Goal: Transaction & Acquisition: Purchase product/service

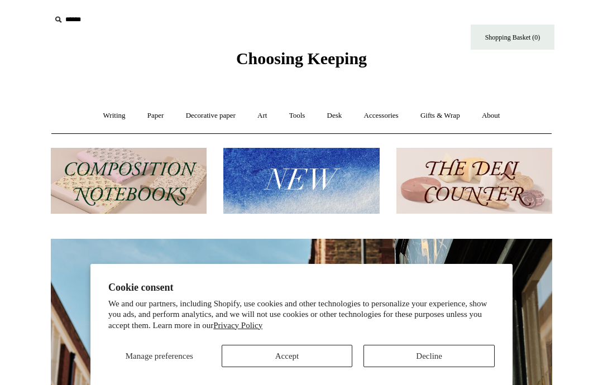
scroll to position [0, 501]
click at [440, 367] on button "Decline" at bounding box center [429, 356] width 131 height 22
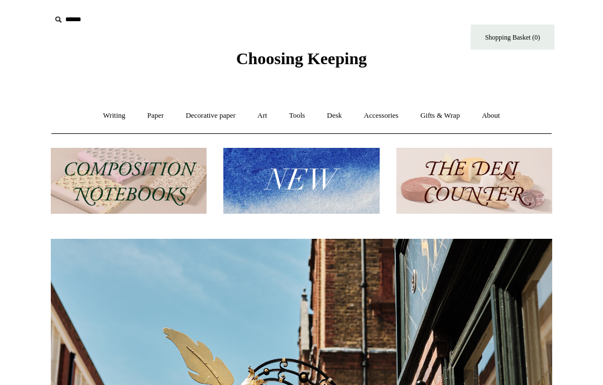
click at [498, 184] on img at bounding box center [474, 181] width 156 height 66
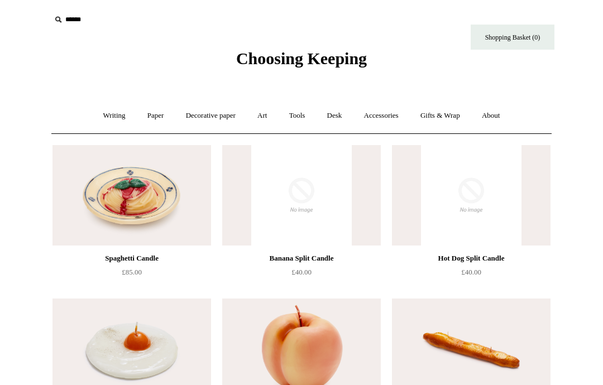
click at [65, 23] on input "text" at bounding box center [119, 19] width 137 height 21
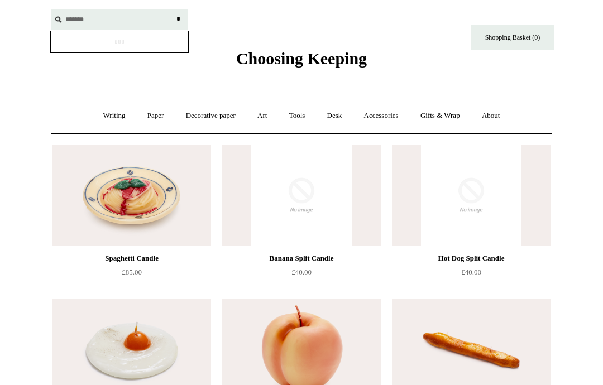
type input "*******"
click at [178, 19] on input "*" at bounding box center [178, 19] width 11 height 20
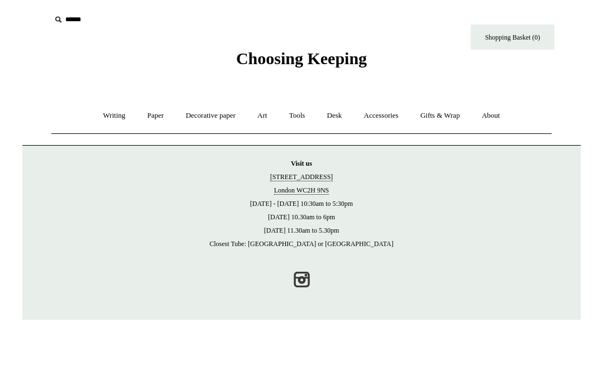
click at [69, 16] on input "text" at bounding box center [119, 19] width 137 height 21
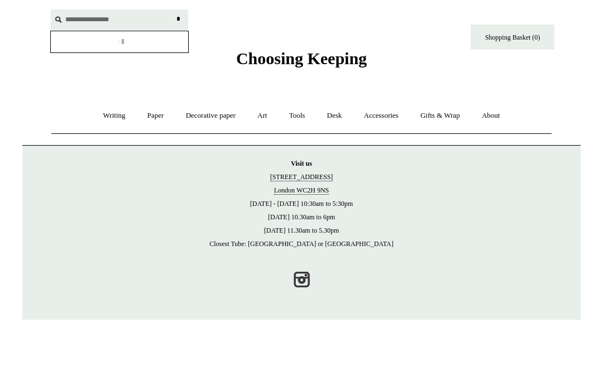
type input "**********"
click at [178, 19] on input "*" at bounding box center [178, 19] width 11 height 20
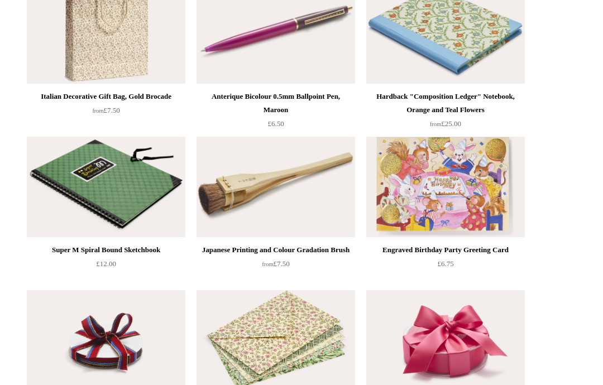
scroll to position [5626, 0]
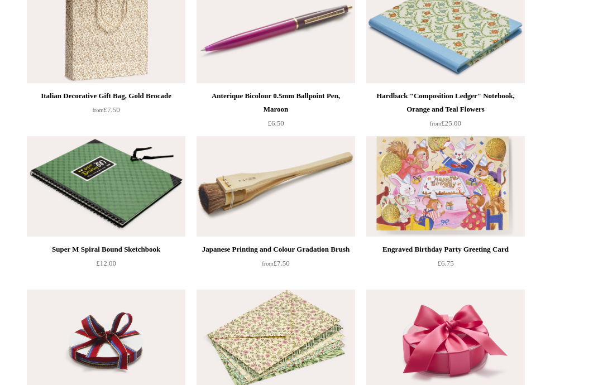
click at [204, 317] on img at bounding box center [276, 340] width 159 height 101
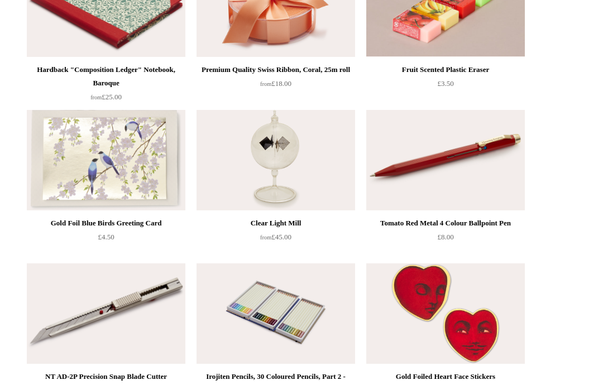
scroll to position [7655, 0]
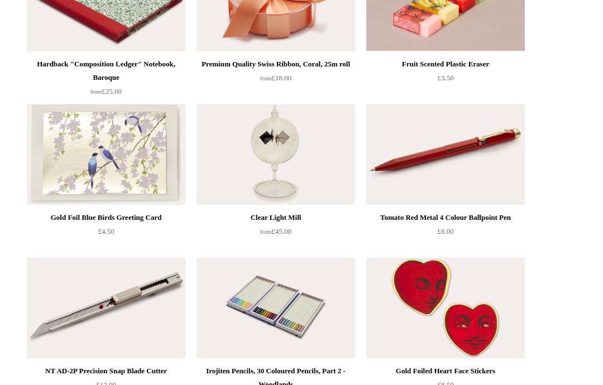
click at [185, 290] on img at bounding box center [106, 308] width 159 height 101
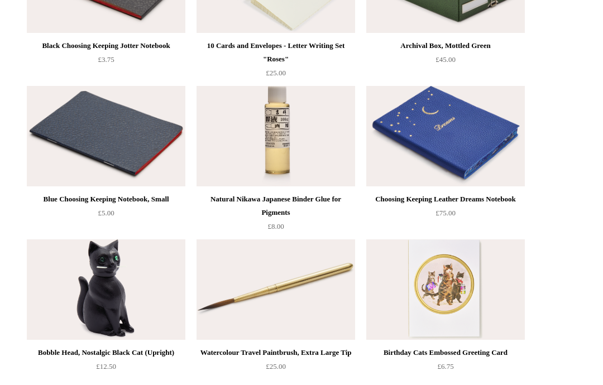
scroll to position [3527, 0]
click at [267, 159] on img at bounding box center [276, 136] width 159 height 101
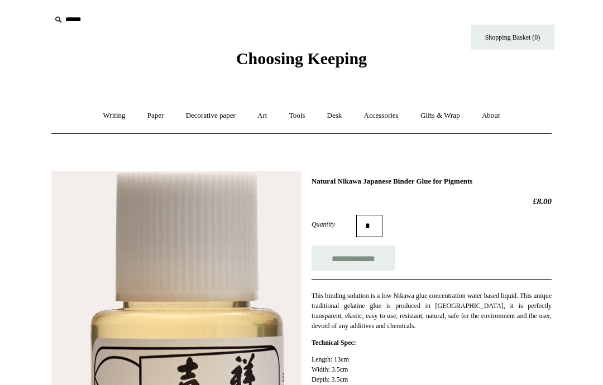
click at [329, 251] on input "**********" at bounding box center [354, 258] width 84 height 25
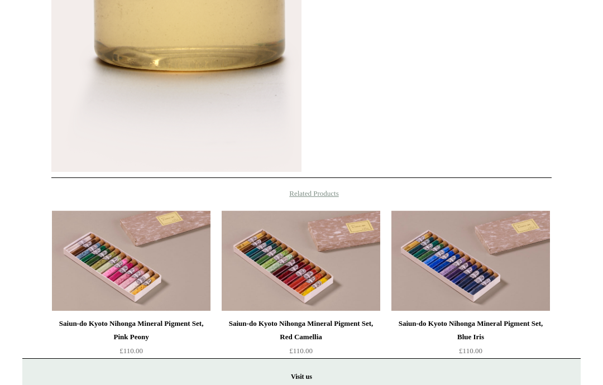
type input "**********"
click at [269, 288] on img at bounding box center [301, 261] width 159 height 101
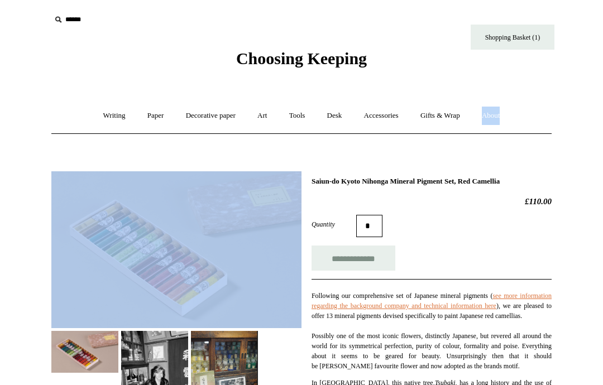
click at [300, 251] on img at bounding box center [176, 249] width 250 height 157
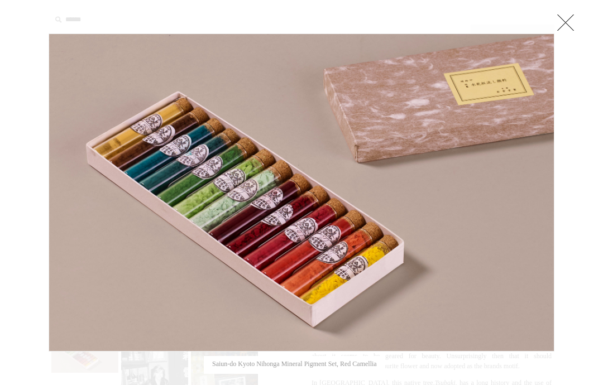
click at [571, 24] on link at bounding box center [565, 22] width 22 height 22
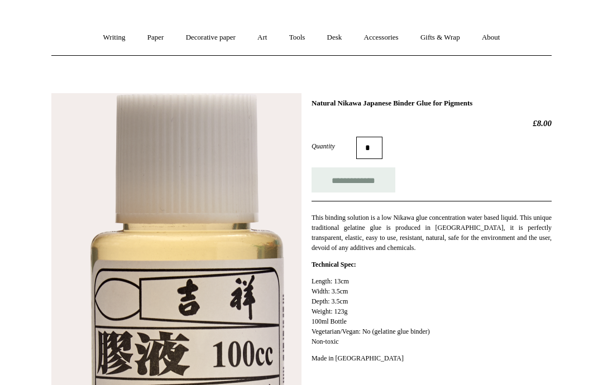
scroll to position [78, 0]
